Goal: Find specific page/section: Find specific page/section

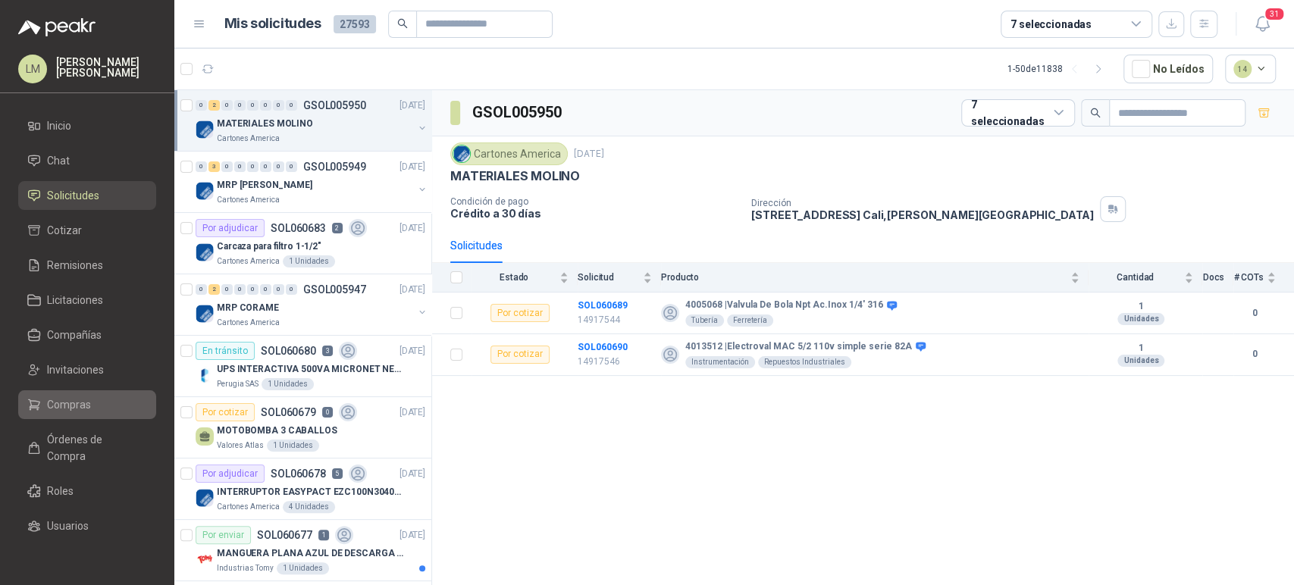
click at [52, 400] on span "Compras" at bounding box center [69, 405] width 44 height 17
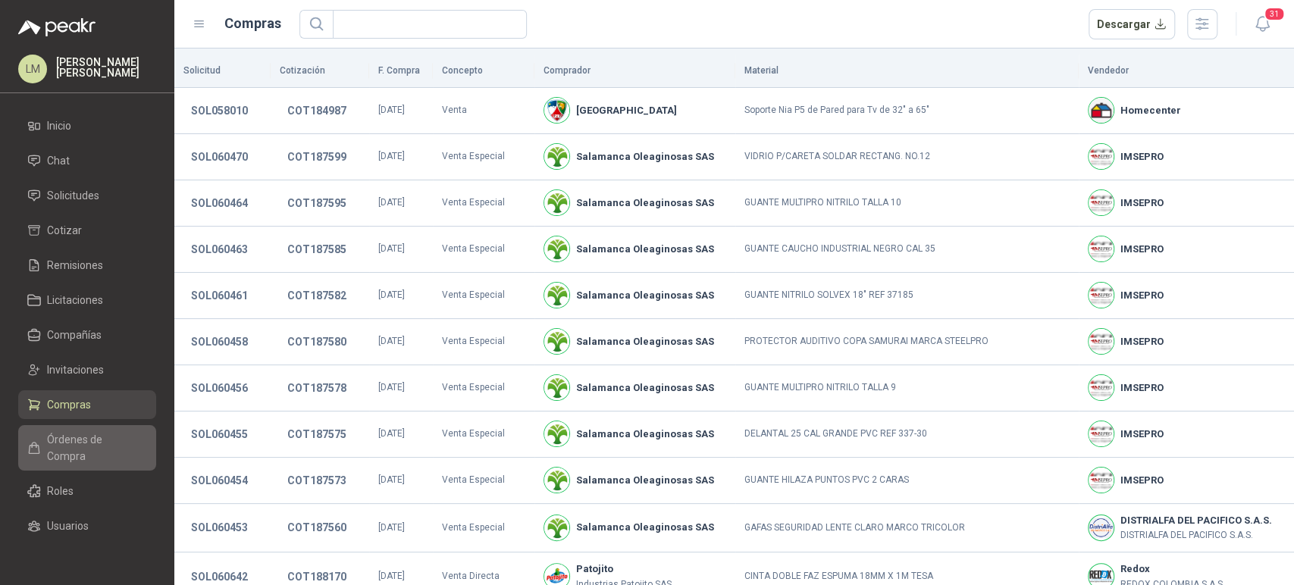
click at [65, 442] on span "Órdenes de Compra" at bounding box center [94, 447] width 95 height 33
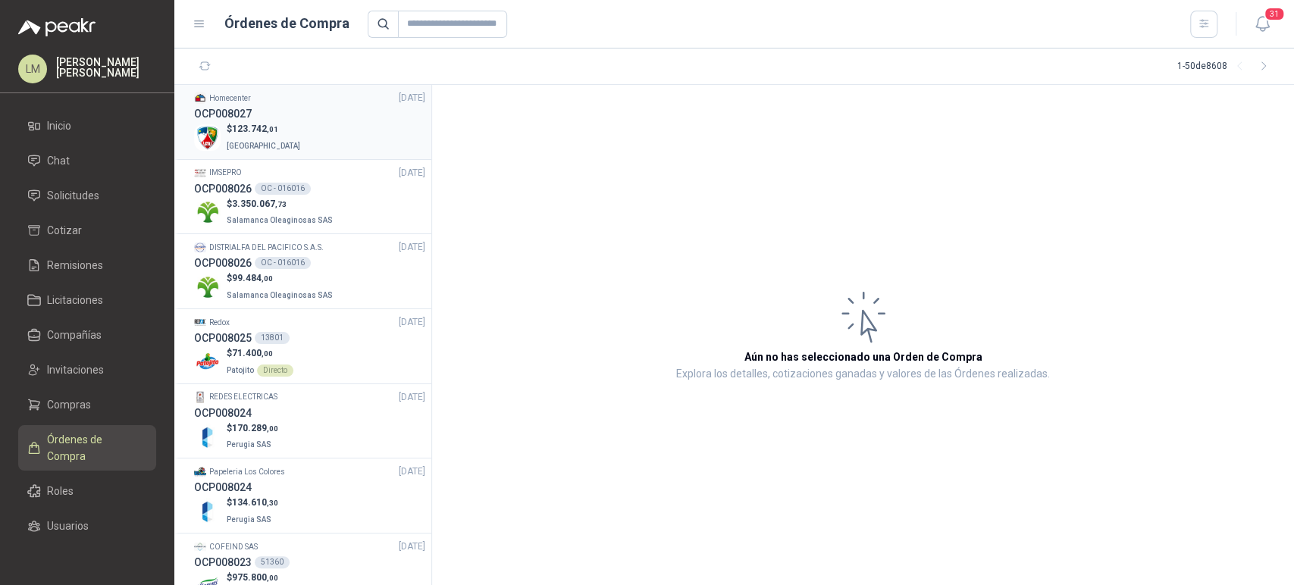
click at [245, 122] on p "$ 123.742 ,01" at bounding box center [265, 129] width 77 height 14
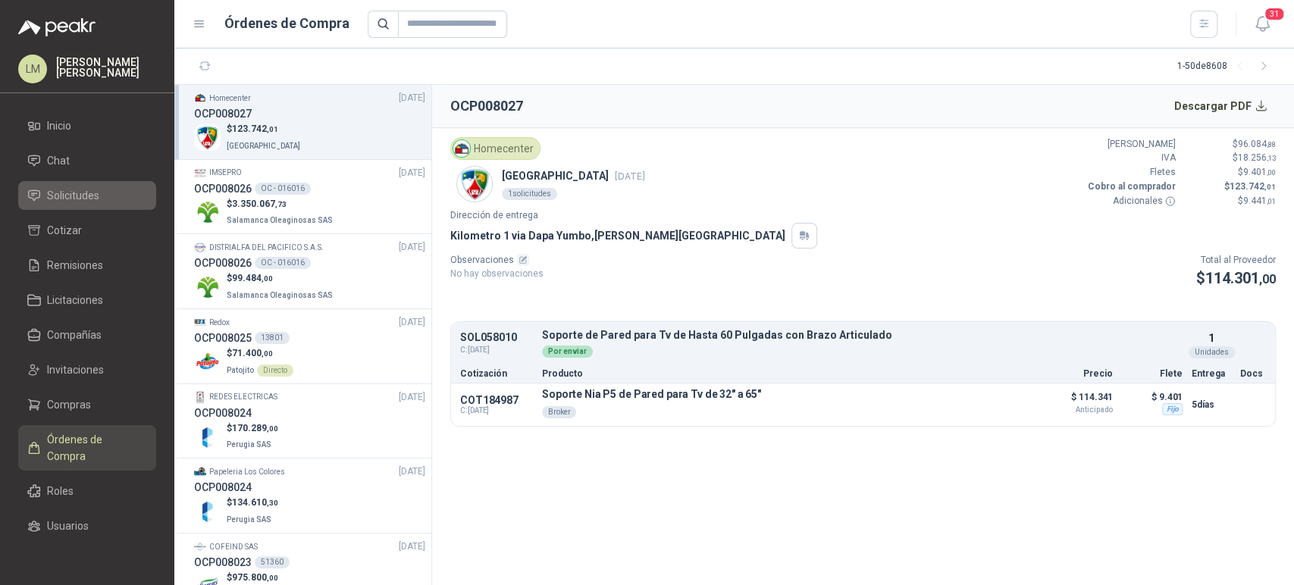
click at [57, 199] on span "Solicitudes" at bounding box center [73, 195] width 52 height 17
